Goal: Complete application form

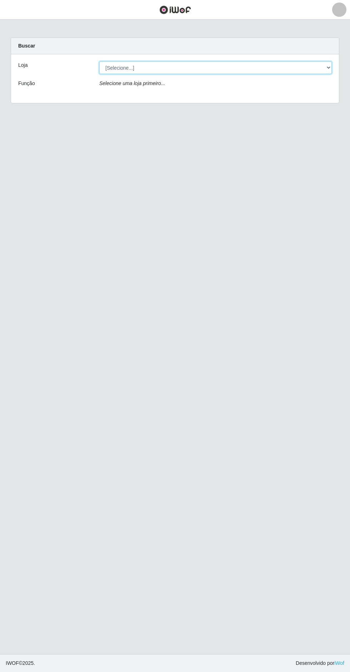
click at [146, 71] on select "[Selecione...] Extrabom - Loja 05 [GEOGRAPHIC_DATA]" at bounding box center [215, 67] width 233 height 13
select select "494"
click at [99, 61] on select "[Selecione...] Extrabom - Loja 05 [GEOGRAPHIC_DATA]" at bounding box center [215, 67] width 233 height 13
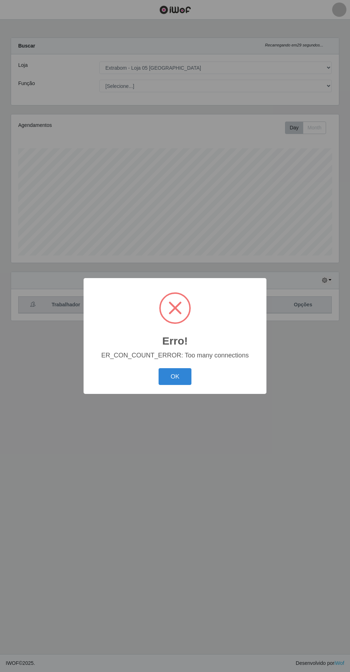
scroll to position [148, 328]
click at [170, 379] on button "OK" at bounding box center [175, 376] width 33 height 17
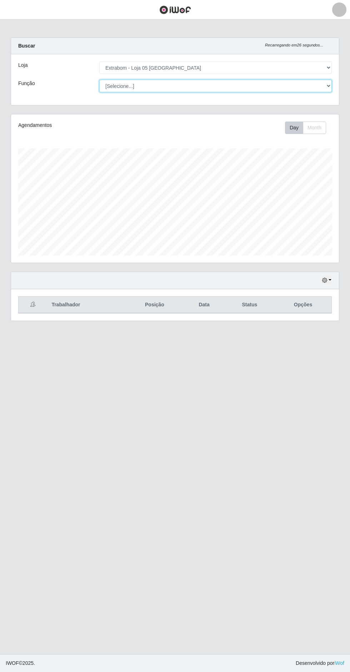
click at [120, 85] on select "[Selecione...] Repositor Repositor + Repositor ++" at bounding box center [215, 86] width 233 height 13
click at [99, 80] on select "[Selecione...] Repositor Repositor + Repositor ++" at bounding box center [215, 86] width 233 height 13
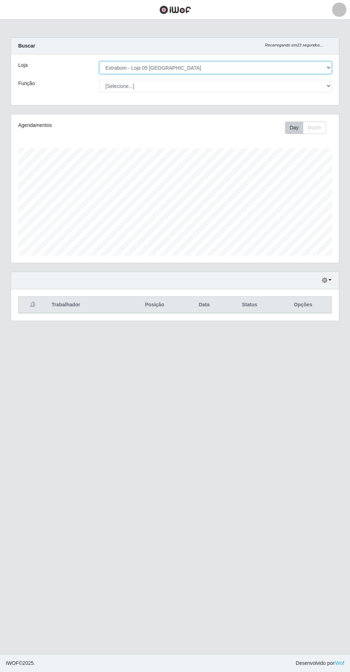
click at [163, 66] on select "[Selecione...] Extrabom - Loja 05 [GEOGRAPHIC_DATA]" at bounding box center [215, 67] width 233 height 13
click at [143, 67] on select "[Selecione...] Extrabom - Loja 05 [GEOGRAPHIC_DATA]" at bounding box center [215, 67] width 233 height 13
click at [99, 61] on select "[Selecione...] Extrabom - Loja 05 [GEOGRAPHIC_DATA]" at bounding box center [215, 67] width 233 height 13
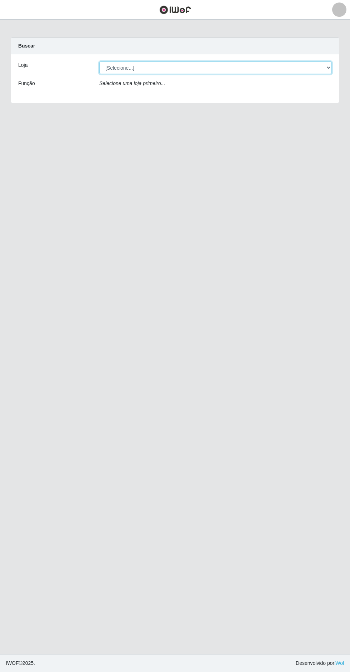
click at [122, 67] on select "[Selecione...] Extrabom - Loja 05 [GEOGRAPHIC_DATA]" at bounding box center [215, 67] width 233 height 13
select select "494"
click at [99, 61] on select "[Selecione...] Extrabom - Loja 05 [GEOGRAPHIC_DATA]" at bounding box center [215, 67] width 233 height 13
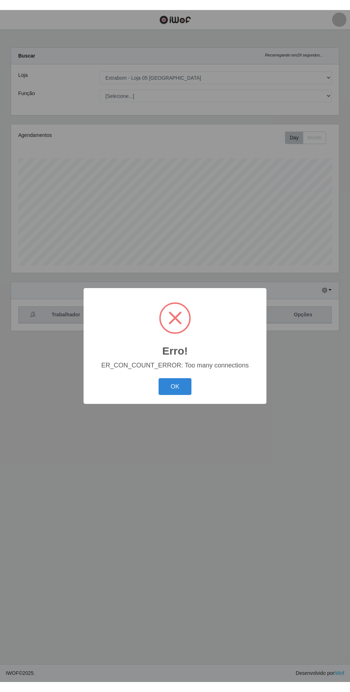
scroll to position [148, 328]
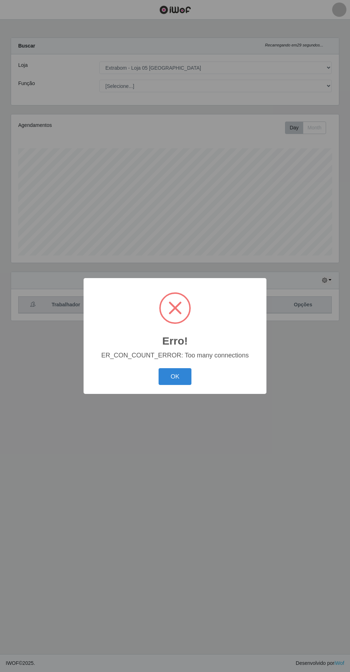
click at [176, 384] on button "OK" at bounding box center [175, 376] width 33 height 17
